Goal: Contribute content: Contribute content

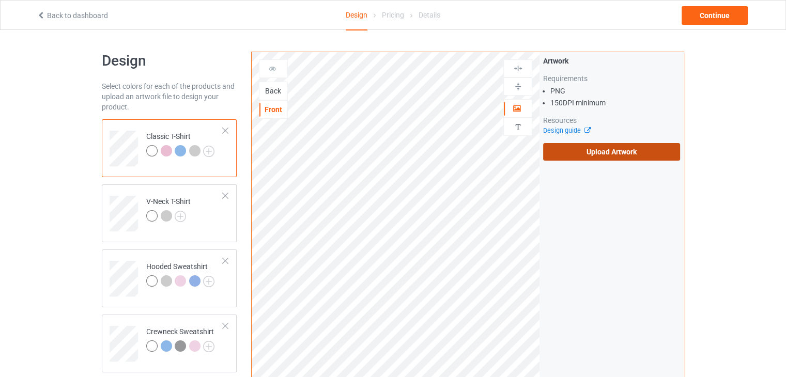
click at [584, 155] on label "Upload Artwork" at bounding box center [611, 152] width 137 height 18
click at [0, 0] on input "Upload Artwork" at bounding box center [0, 0] width 0 height 0
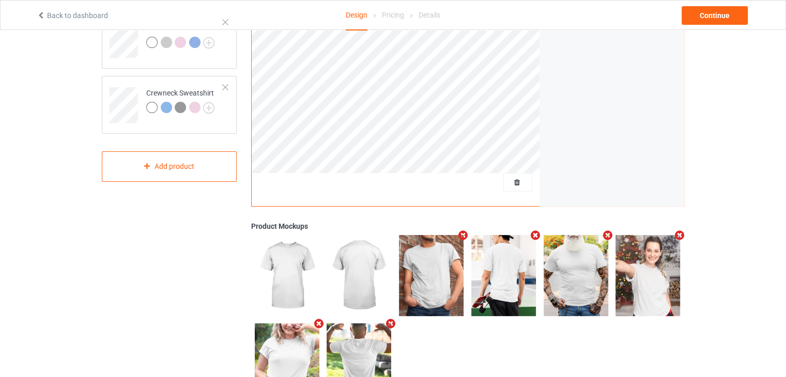
scroll to position [135, 0]
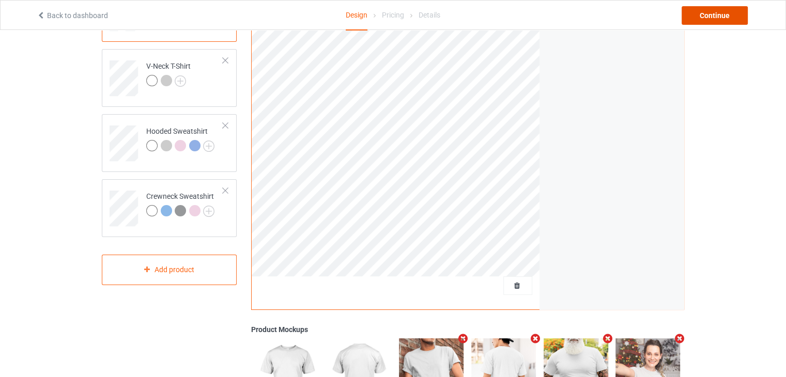
click at [705, 17] on div "Continue" at bounding box center [715, 15] width 66 height 19
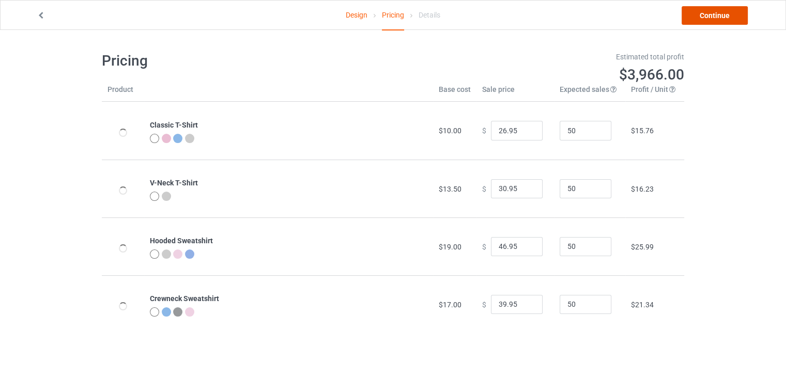
click at [707, 10] on link "Continue" at bounding box center [715, 15] width 66 height 19
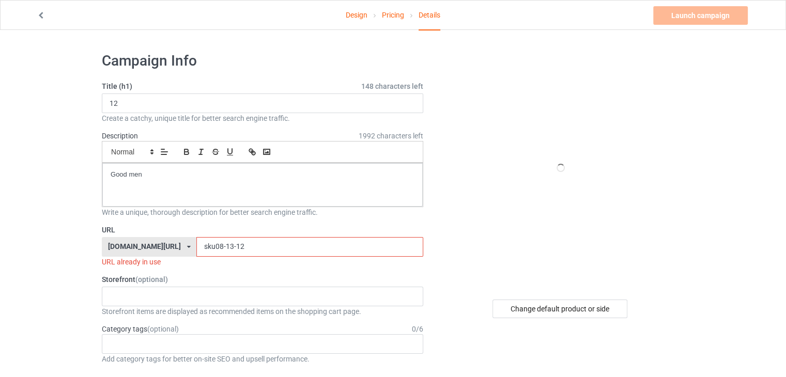
click at [217, 252] on input "sku08-13-12" at bounding box center [309, 247] width 226 height 20
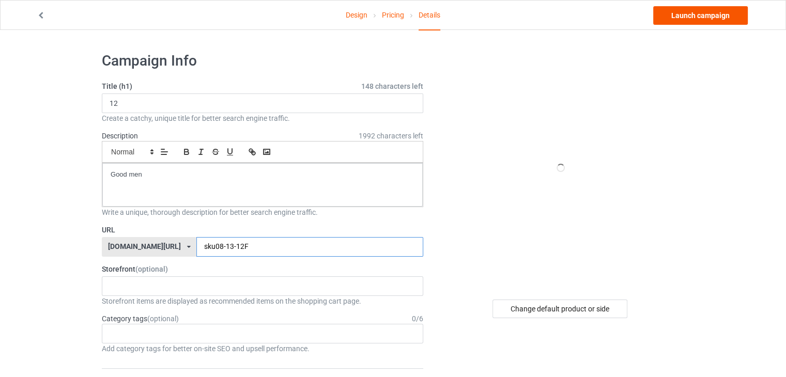
type input "sku08-13-12F"
click at [692, 13] on link "Launch campaign" at bounding box center [700, 15] width 95 height 19
